Goal: Task Accomplishment & Management: Manage account settings

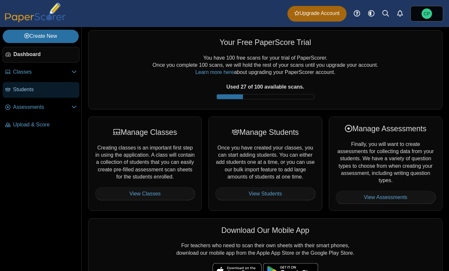
click at [25, 93] on link "Students" at bounding box center [41, 90] width 77 height 16
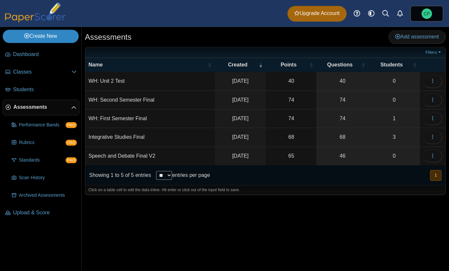
click at [36, 35] on link "Create New" at bounding box center [41, 36] width 76 height 13
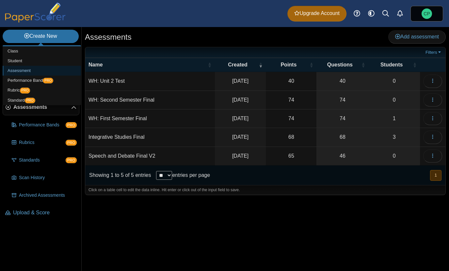
click at [30, 72] on link "Assessment" at bounding box center [42, 71] width 78 height 10
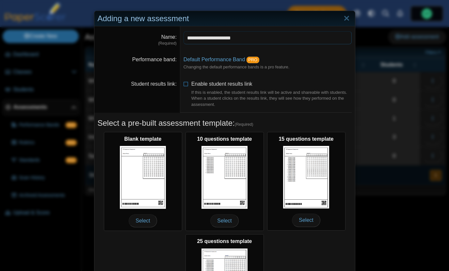
type input "**********"
click at [215, 46] on dd "**********" at bounding box center [267, 38] width 175 height 25
click at [192, 44] on dd "**********" at bounding box center [267, 38] width 175 height 25
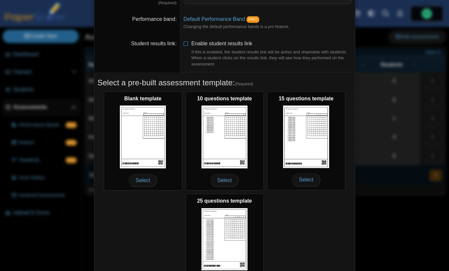
scroll to position [43, 0]
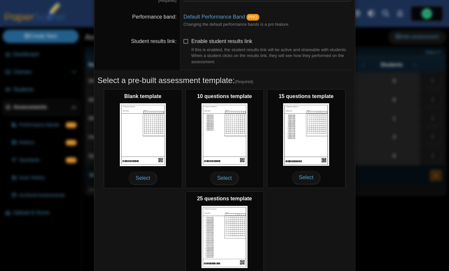
click at [185, 42] on icon at bounding box center [185, 40] width 5 height 5
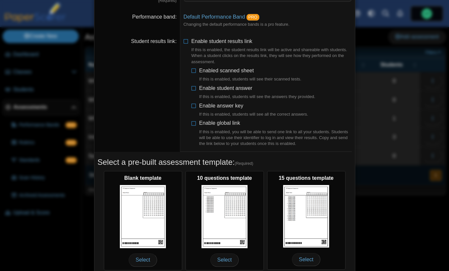
scroll to position [64, 0]
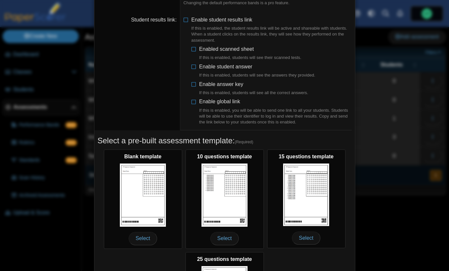
click at [151, 131] on dd "Select a pre-built assessment template: (Required) Blank template Select 10 que…" at bounding box center [224, 244] width 260 height 227
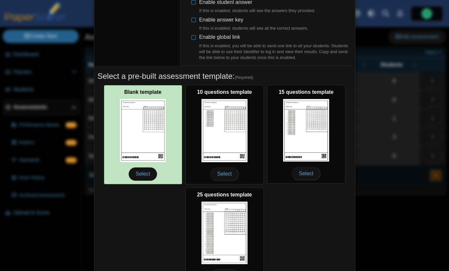
scroll to position [134, 0]
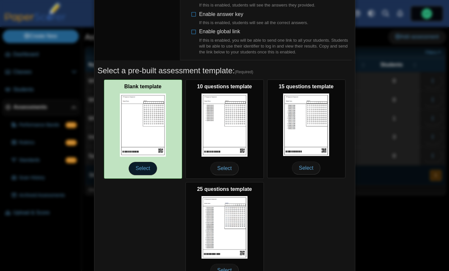
click at [149, 169] on span "Select" at bounding box center [143, 168] width 28 height 13
click at [146, 170] on span "Select" at bounding box center [143, 168] width 28 height 13
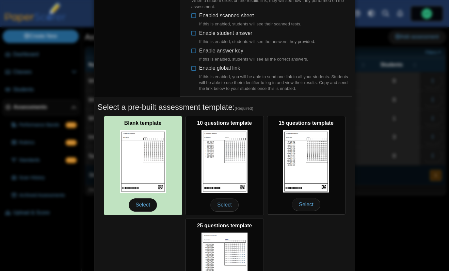
scroll to position [171, 0]
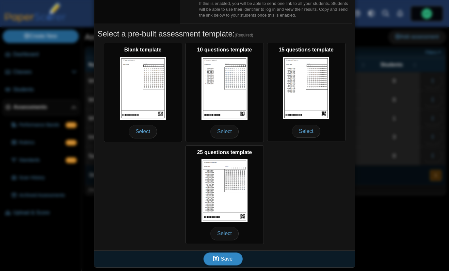
click at [212, 262] on button "Save" at bounding box center [222, 259] width 39 height 13
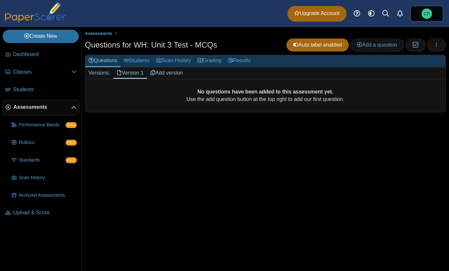
click at [24, 107] on span "Assessments" at bounding box center [42, 107] width 58 height 7
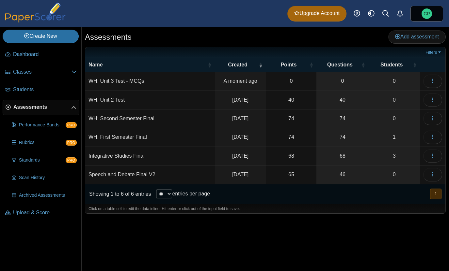
click at [146, 96] on td "WH: Unit 2 Test" at bounding box center [150, 100] width 130 height 19
type input "**********"
click at [182, 227] on div "Assessments Add assessment 0 0" at bounding box center [265, 149] width 367 height 244
click at [430, 79] on icon "button" at bounding box center [432, 80] width 5 height 5
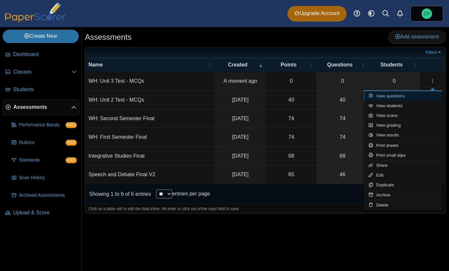
click at [399, 95] on link "View questions" at bounding box center [402, 96] width 78 height 10
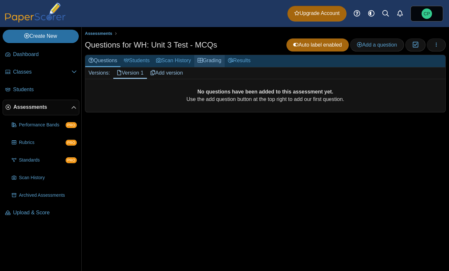
click at [203, 63] on icon at bounding box center [199, 60] width 5 height 5
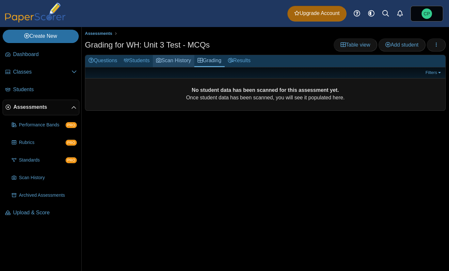
click at [169, 60] on link "Scan History" at bounding box center [173, 61] width 41 height 12
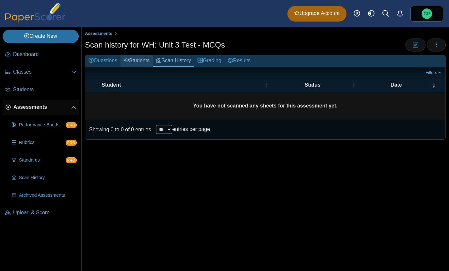
click at [134, 60] on link "Students" at bounding box center [136, 61] width 32 height 12
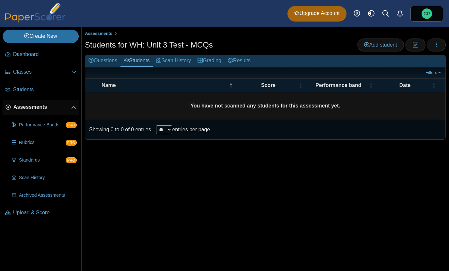
click at [99, 58] on link "Questions" at bounding box center [102, 61] width 35 height 12
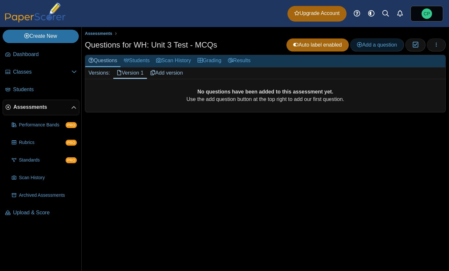
click at [360, 41] on link "Add a question" at bounding box center [377, 44] width 54 height 13
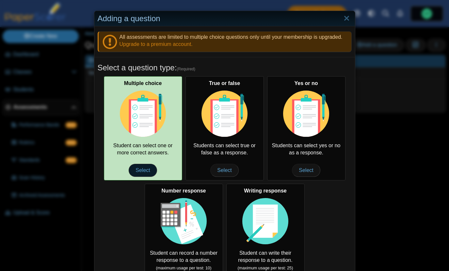
click at [145, 170] on span "Select" at bounding box center [143, 170] width 28 height 13
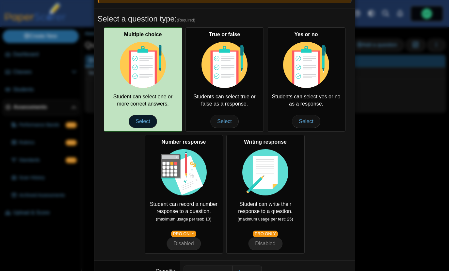
scroll to position [96, 0]
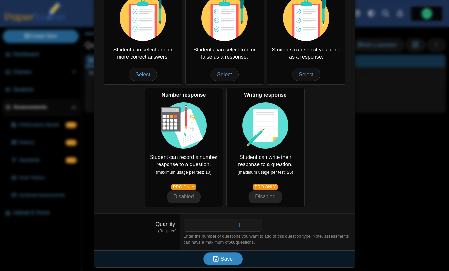
click at [217, 260] on icon "submit" at bounding box center [216, 259] width 6 height 6
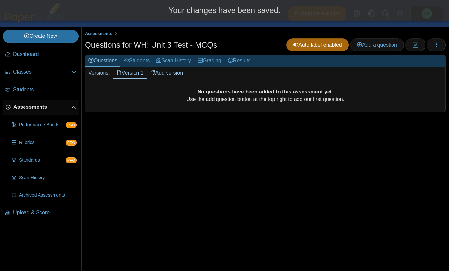
scroll to position [0, 0]
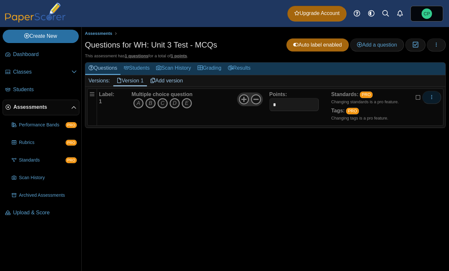
click at [439, 96] on button "More options" at bounding box center [431, 97] width 19 height 13
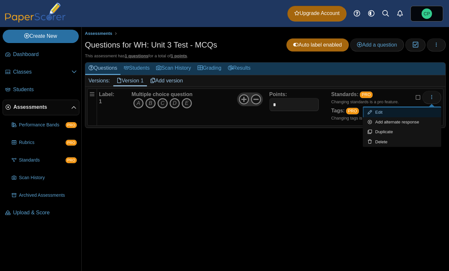
click at [385, 111] on link "Edit" at bounding box center [401, 113] width 78 height 10
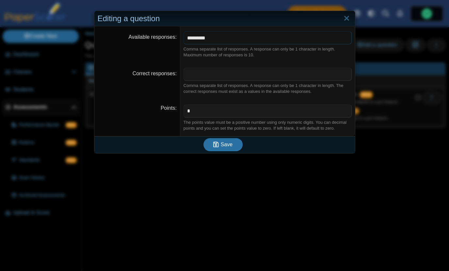
click at [220, 39] on input "*********" at bounding box center [267, 37] width 168 height 13
type input "*******"
click at [201, 203] on div "Editing a question Available responses ******* Comma separate list of responses…" at bounding box center [224, 135] width 449 height 271
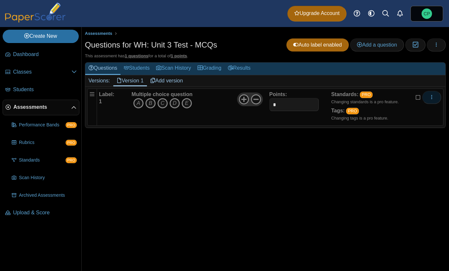
click at [431, 96] on icon "More options" at bounding box center [431, 97] width 5 height 5
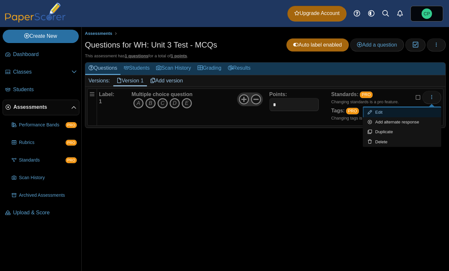
click at [401, 113] on link "Edit" at bounding box center [401, 113] width 78 height 10
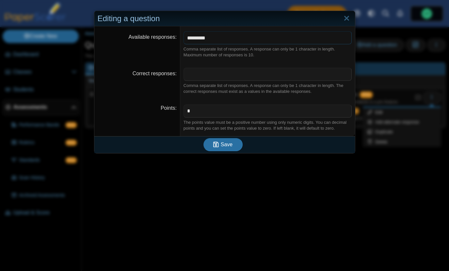
click at [219, 38] on input "*********" at bounding box center [267, 37] width 168 height 13
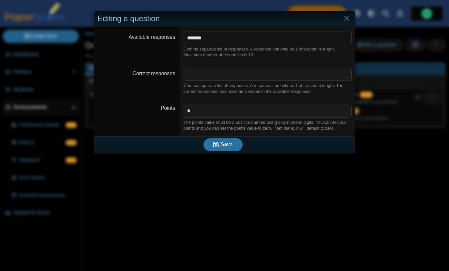
type input "*******"
click at [138, 117] on dt "Points" at bounding box center [137, 118] width 86 height 37
click at [222, 146] on span "Save" at bounding box center [227, 145] width 12 height 6
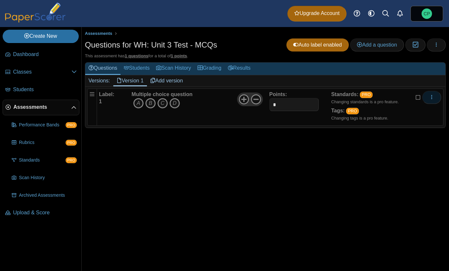
click at [429, 97] on icon "More options" at bounding box center [431, 97] width 5 height 5
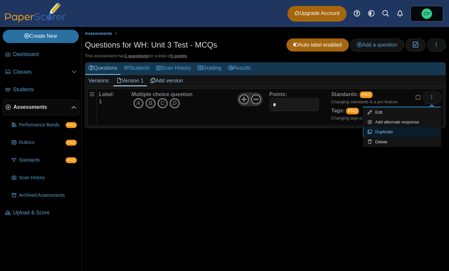
click at [388, 130] on link "Duplicate" at bounding box center [401, 132] width 78 height 10
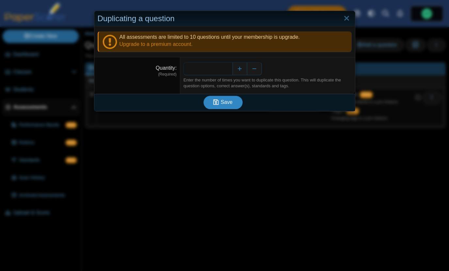
type input "**"
click at [228, 105] on span "Save" at bounding box center [227, 103] width 12 height 6
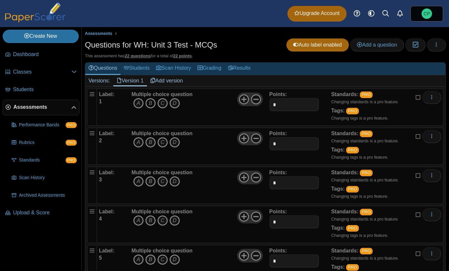
click at [152, 103] on icon "B" at bounding box center [150, 103] width 10 height 10
click at [176, 144] on icon "D" at bounding box center [174, 142] width 10 height 10
click at [148, 181] on icon "B" at bounding box center [150, 182] width 10 height 10
click at [163, 221] on icon "C" at bounding box center [162, 221] width 10 height 10
click at [134, 262] on icon "A" at bounding box center [138, 260] width 10 height 10
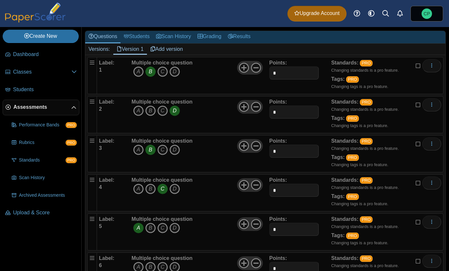
scroll to position [49, 0]
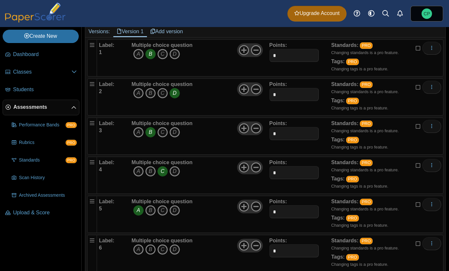
click at [146, 253] on icon "B" at bounding box center [150, 250] width 10 height 10
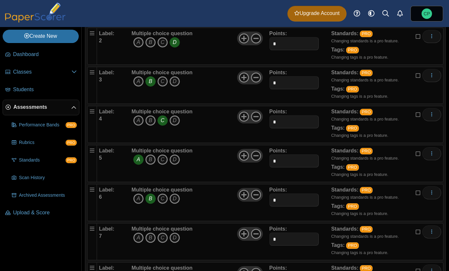
scroll to position [111, 0]
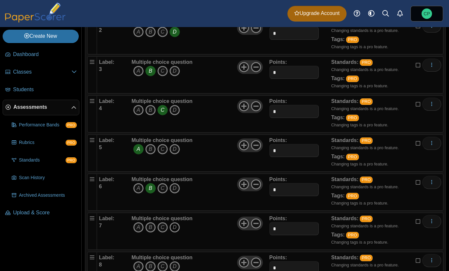
click at [175, 227] on icon "D" at bounding box center [174, 228] width 10 height 10
click at [162, 266] on icon "C" at bounding box center [162, 267] width 10 height 10
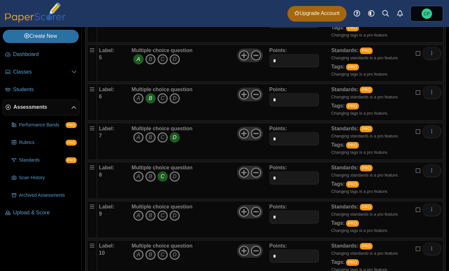
scroll to position [204, 0]
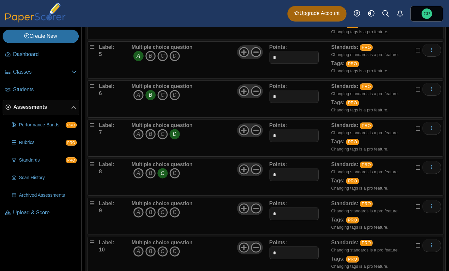
click at [148, 214] on icon "B" at bounding box center [150, 213] width 10 height 10
click at [173, 251] on icon "D" at bounding box center [174, 252] width 10 height 10
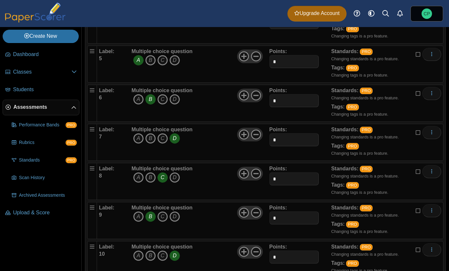
scroll to position [198, 0]
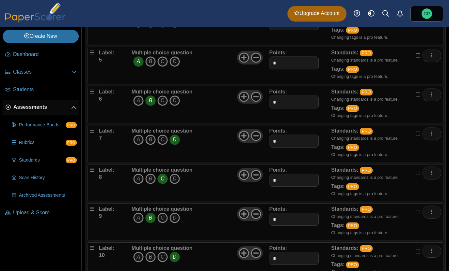
click at [172, 258] on icon "D" at bounding box center [174, 257] width 10 height 10
click at [150, 257] on icon "B" at bounding box center [150, 257] width 10 height 10
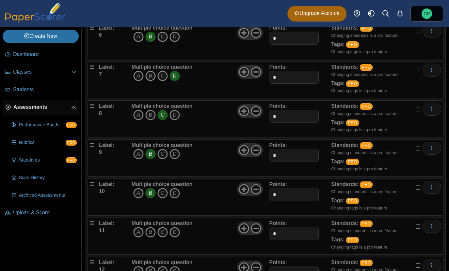
scroll to position [270, 0]
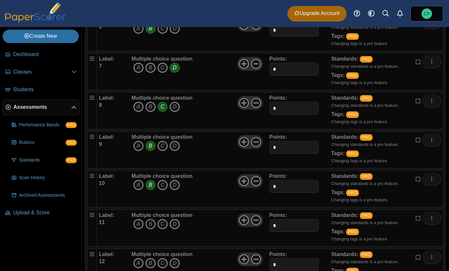
click at [148, 224] on icon "B" at bounding box center [150, 224] width 10 height 10
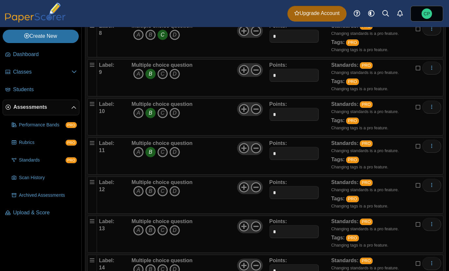
scroll to position [350, 0]
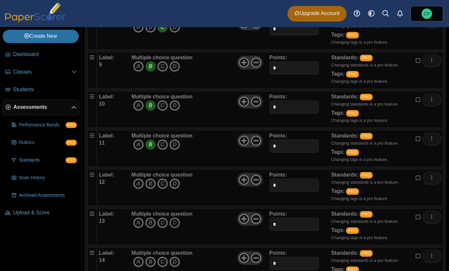
click at [176, 224] on icon "D" at bounding box center [174, 223] width 10 height 10
click at [139, 186] on icon "A" at bounding box center [138, 184] width 10 height 10
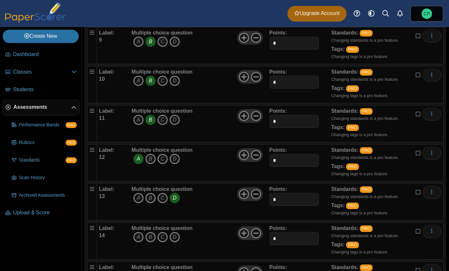
scroll to position [414, 0]
click at [150, 199] on icon "B" at bounding box center [150, 198] width 10 height 10
click at [162, 239] on icon "C" at bounding box center [162, 237] width 10 height 10
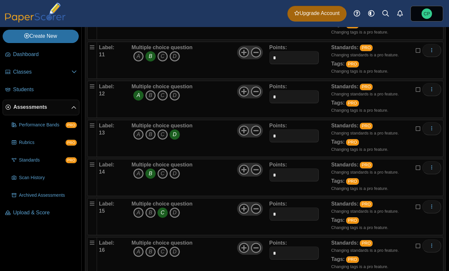
scroll to position [462, 0]
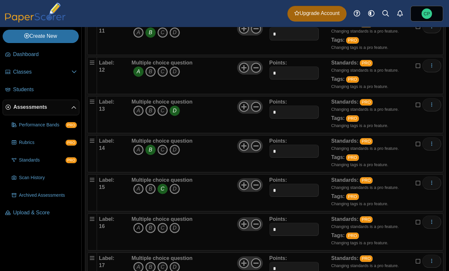
click at [137, 229] on icon "A" at bounding box center [138, 228] width 10 height 10
click at [134, 268] on icon "A" at bounding box center [138, 267] width 10 height 10
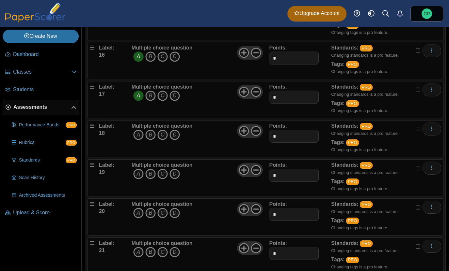
scroll to position [640, 0]
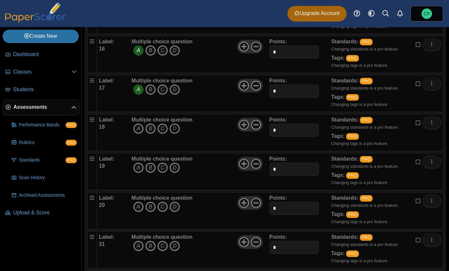
click at [176, 131] on icon "D" at bounding box center [174, 129] width 10 height 10
click at [176, 167] on icon "D" at bounding box center [174, 168] width 10 height 10
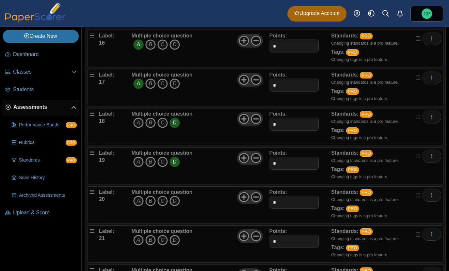
click at [147, 204] on icon "B" at bounding box center [150, 201] width 10 height 10
click at [140, 240] on icon "A" at bounding box center [138, 240] width 10 height 10
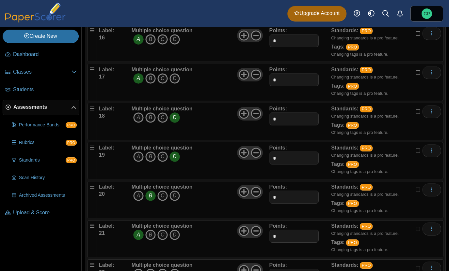
scroll to position [692, 0]
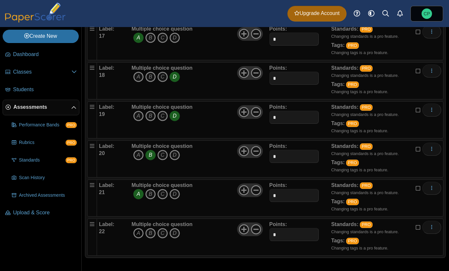
click at [141, 232] on icon "A" at bounding box center [138, 233] width 10 height 10
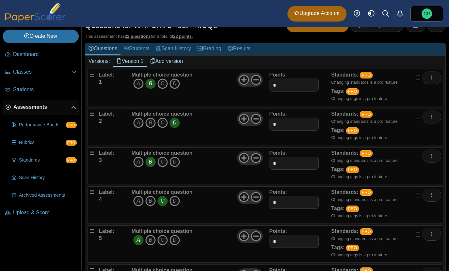
scroll to position [0, 0]
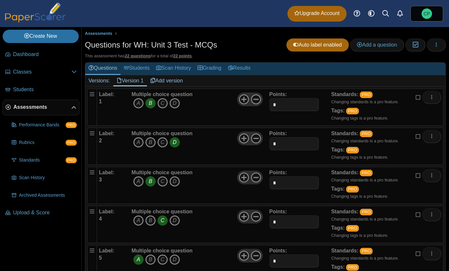
click at [168, 79] on link "Add version" at bounding box center [166, 80] width 39 height 11
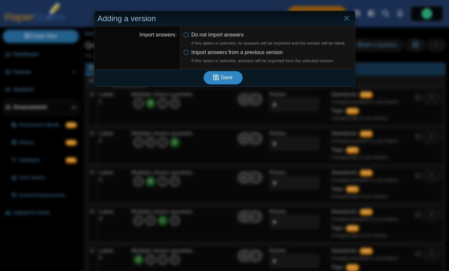
click at [212, 76] on button "Save" at bounding box center [222, 77] width 39 height 13
